Goal: Obtain resource: Download file/media

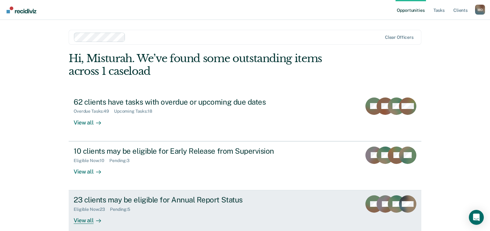
click at [138, 199] on div "23 clients may be eligible for Annual Report Status" at bounding box center [183, 200] width 218 height 9
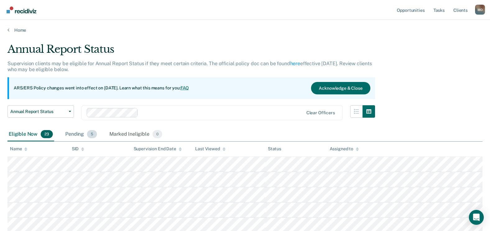
click at [83, 131] on div "Pending 5" at bounding box center [81, 135] width 34 height 14
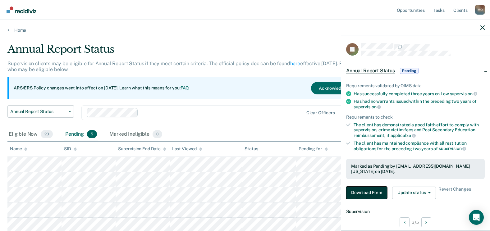
click at [371, 193] on button "Download Form" at bounding box center [366, 193] width 41 height 12
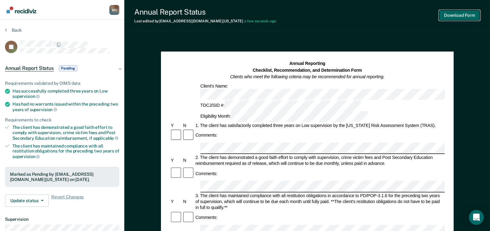
click at [444, 14] on button "Download Form" at bounding box center [459, 15] width 41 height 10
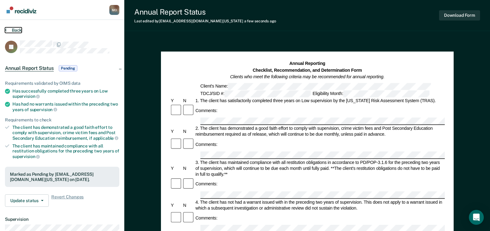
click at [9, 30] on button "Back" at bounding box center [13, 30] width 17 height 6
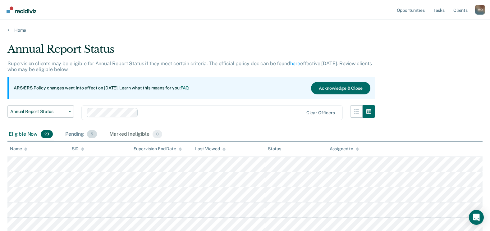
click at [88, 137] on span "5" at bounding box center [92, 134] width 10 height 8
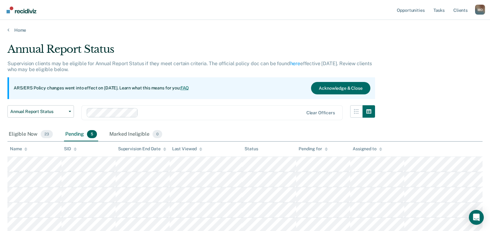
click at [77, 136] on div "Pending 5" at bounding box center [81, 135] width 34 height 14
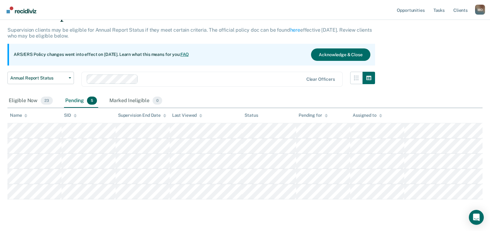
scroll to position [47, 0]
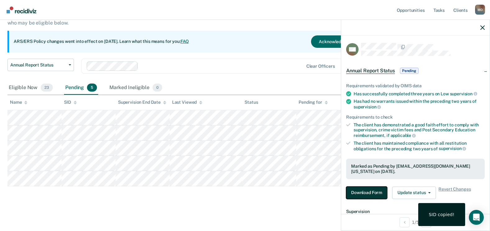
click at [368, 194] on button "Download Form" at bounding box center [366, 193] width 41 height 12
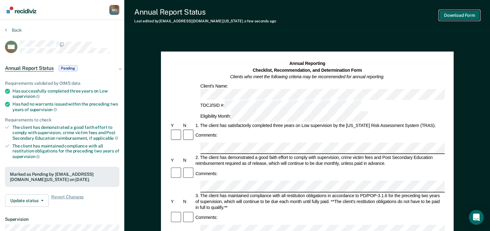
click at [444, 15] on button "Download Form" at bounding box center [459, 15] width 41 height 10
